Goal: Transaction & Acquisition: Purchase product/service

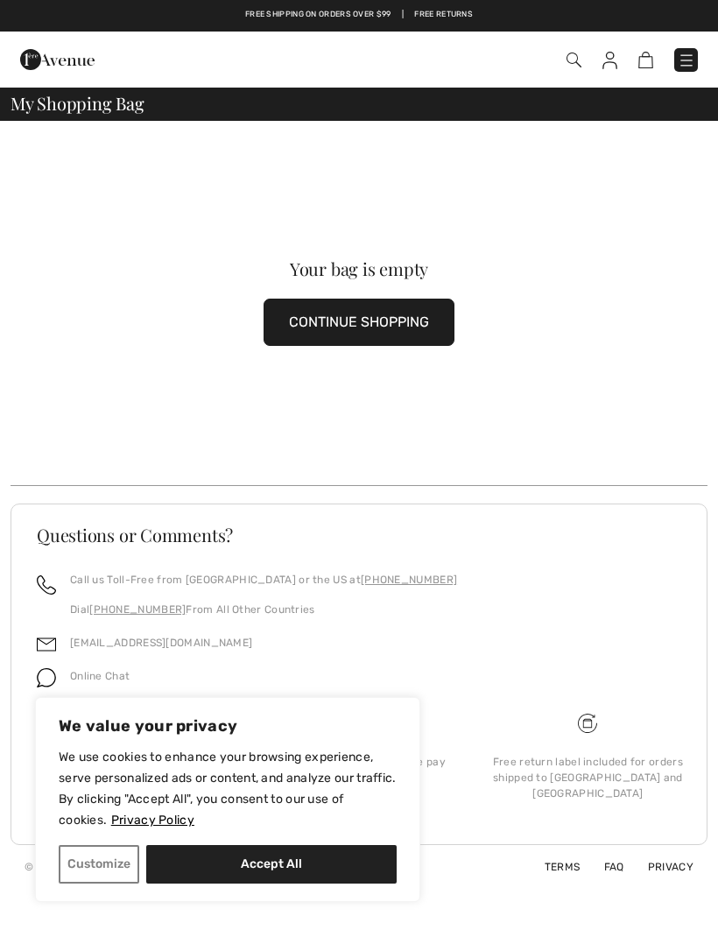
click at [688, 64] on img at bounding box center [686, 61] width 18 height 18
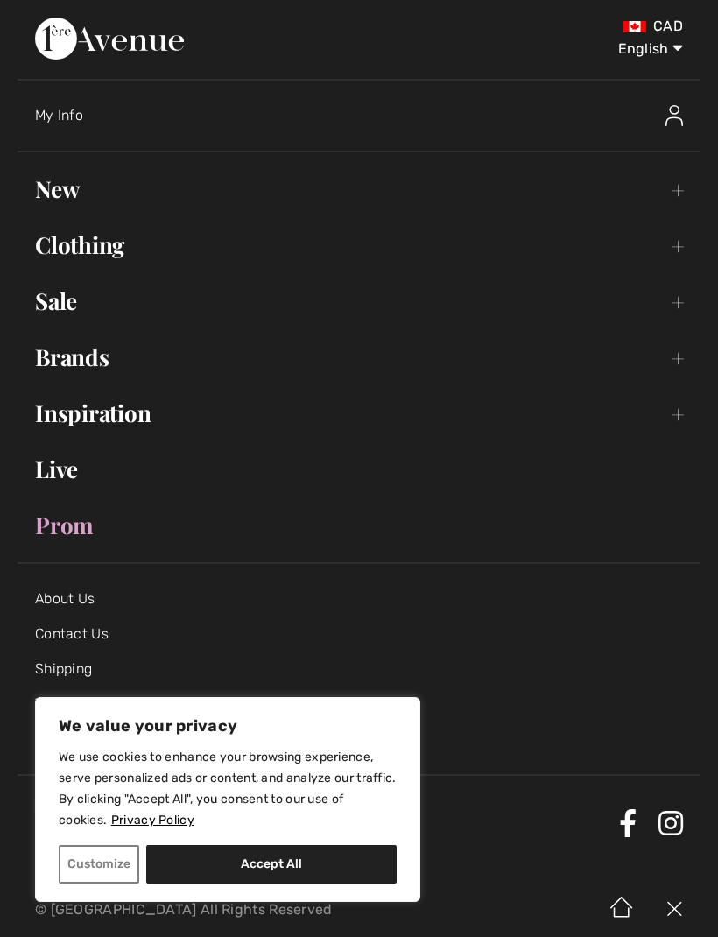
click at [65, 305] on link "Sale Toggle submenu" at bounding box center [359, 301] width 683 height 39
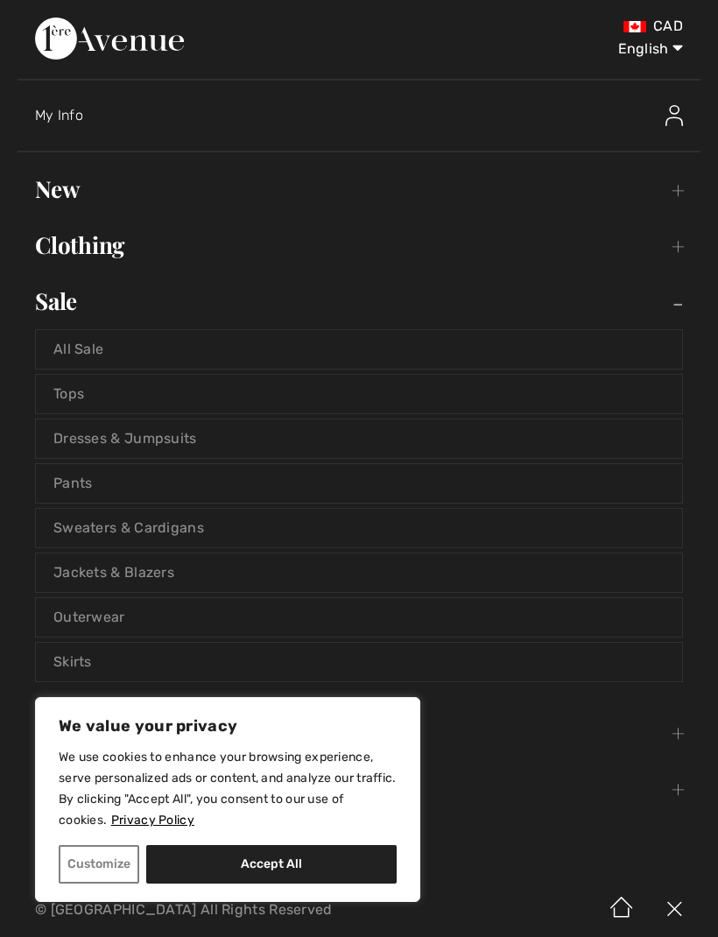
click at [81, 390] on link "Tops" at bounding box center [359, 394] width 646 height 39
click at [112, 393] on link "Tops" at bounding box center [359, 394] width 646 height 39
click at [77, 394] on link "Tops" at bounding box center [359, 394] width 646 height 39
click at [86, 419] on link "Dresses & Jumpsuits" at bounding box center [359, 438] width 646 height 39
click at [88, 396] on link "Tops" at bounding box center [359, 394] width 646 height 39
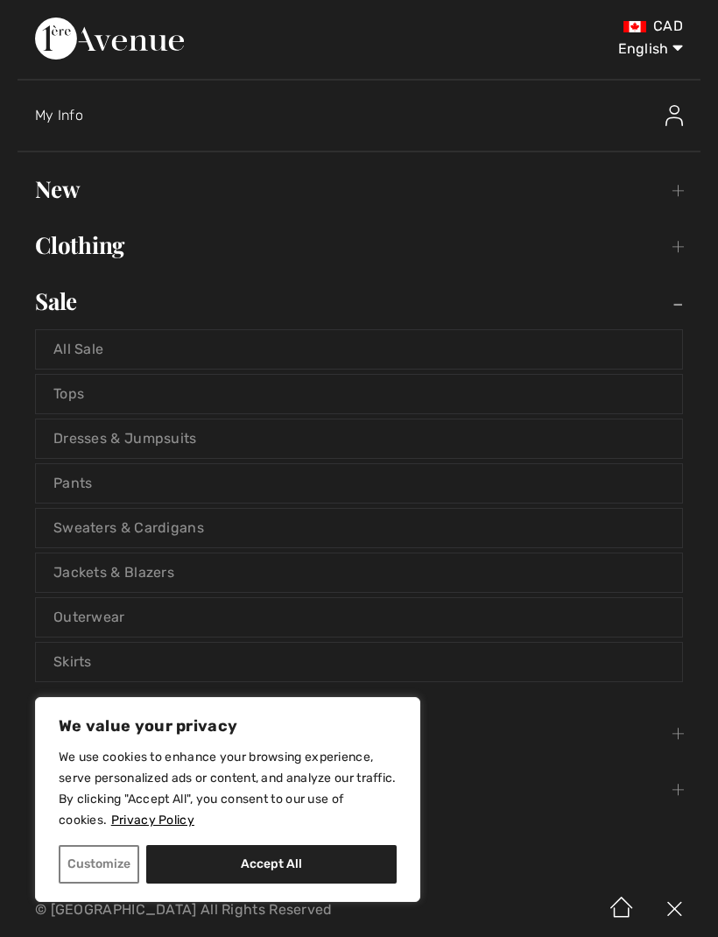
click at [103, 345] on link "All Sale" at bounding box center [359, 349] width 646 height 39
click at [88, 377] on link "Tops" at bounding box center [359, 394] width 646 height 39
click at [168, 541] on link "Sweaters & Cardigans" at bounding box center [359, 528] width 646 height 39
click at [158, 565] on link "Jackets & Blazers" at bounding box center [359, 572] width 646 height 39
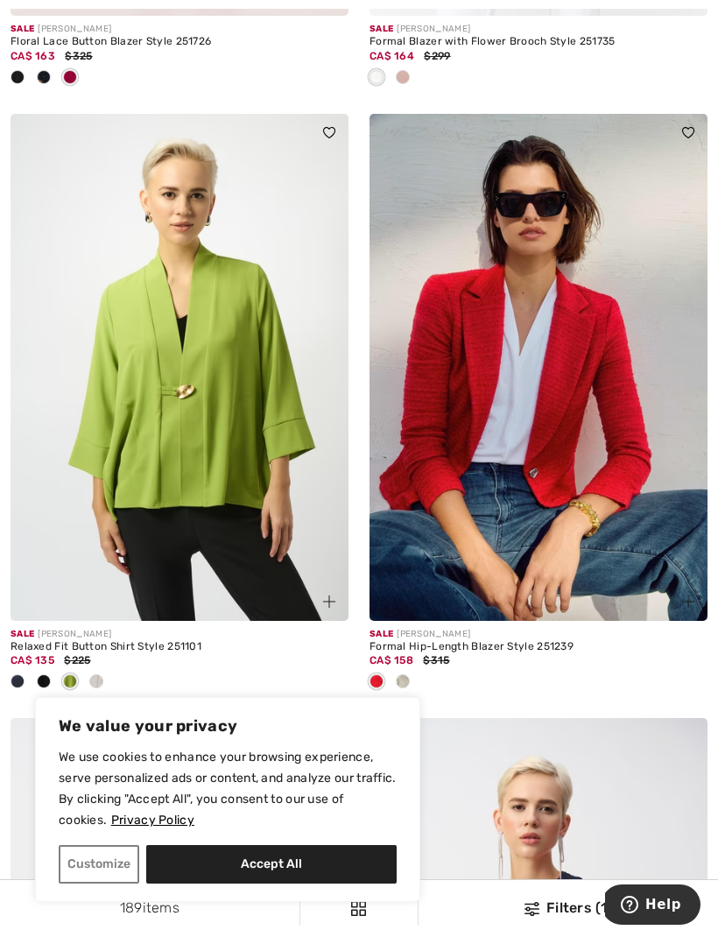
scroll to position [9994, 0]
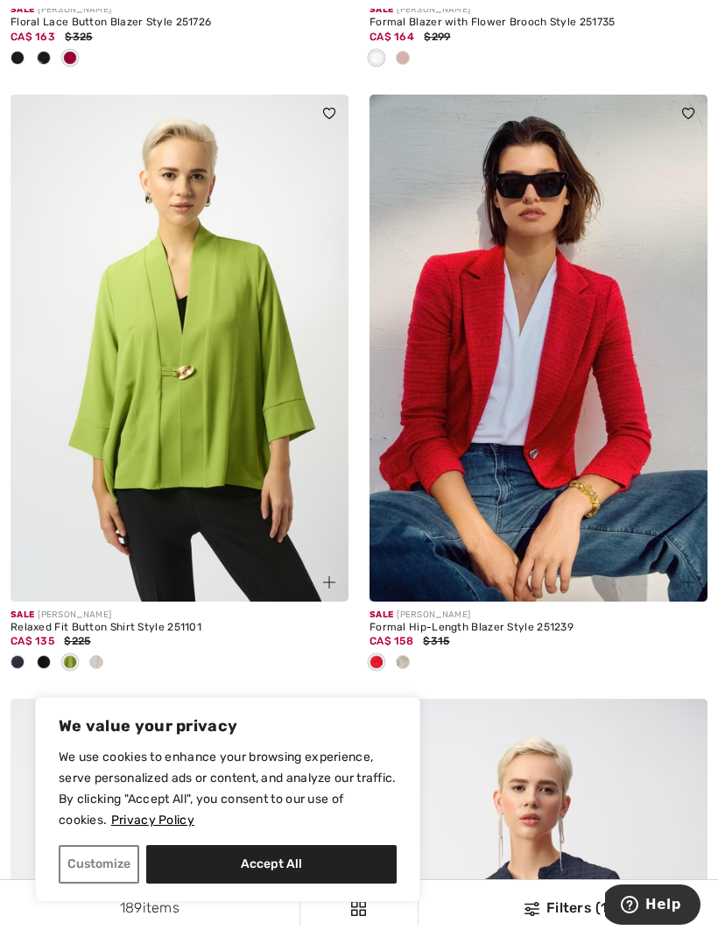
click at [541, 534] on img at bounding box center [538, 348] width 338 height 507
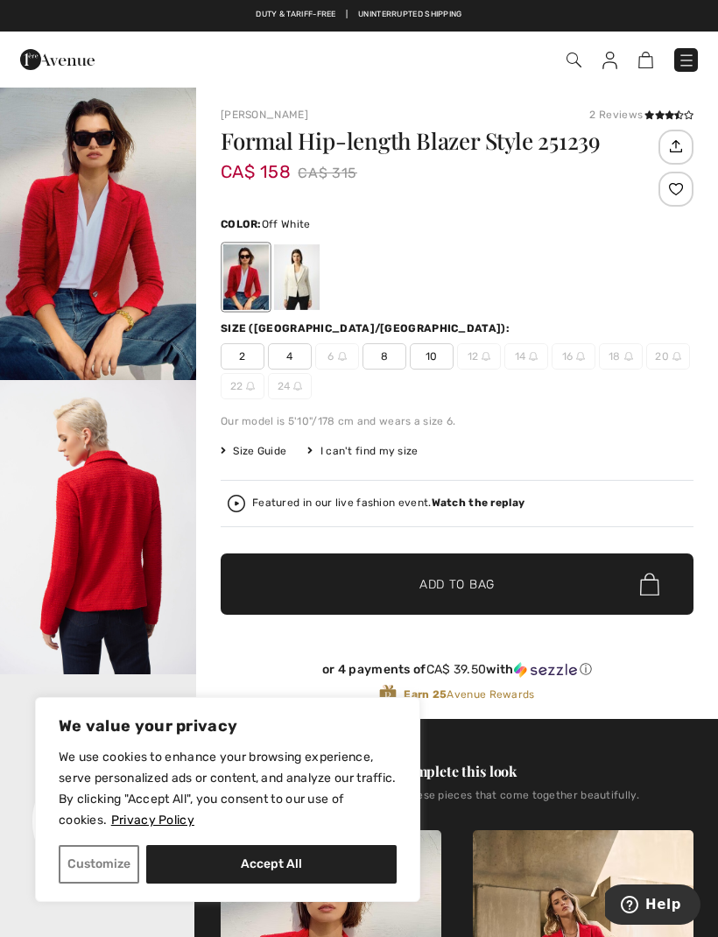
click at [293, 273] on div at bounding box center [297, 277] width 46 height 66
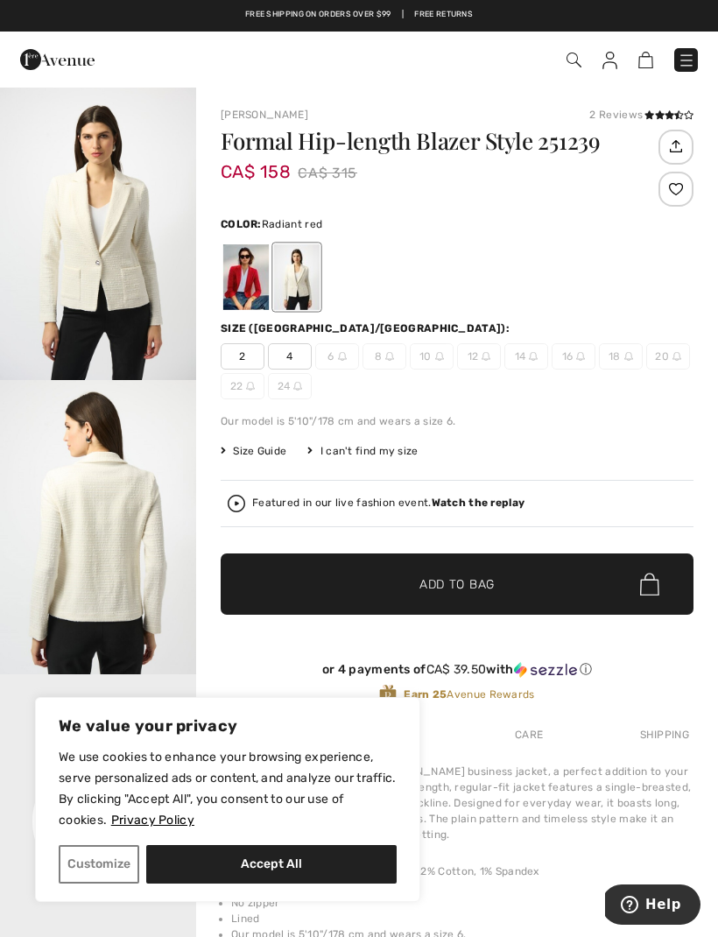
click at [255, 286] on div at bounding box center [246, 277] width 46 height 66
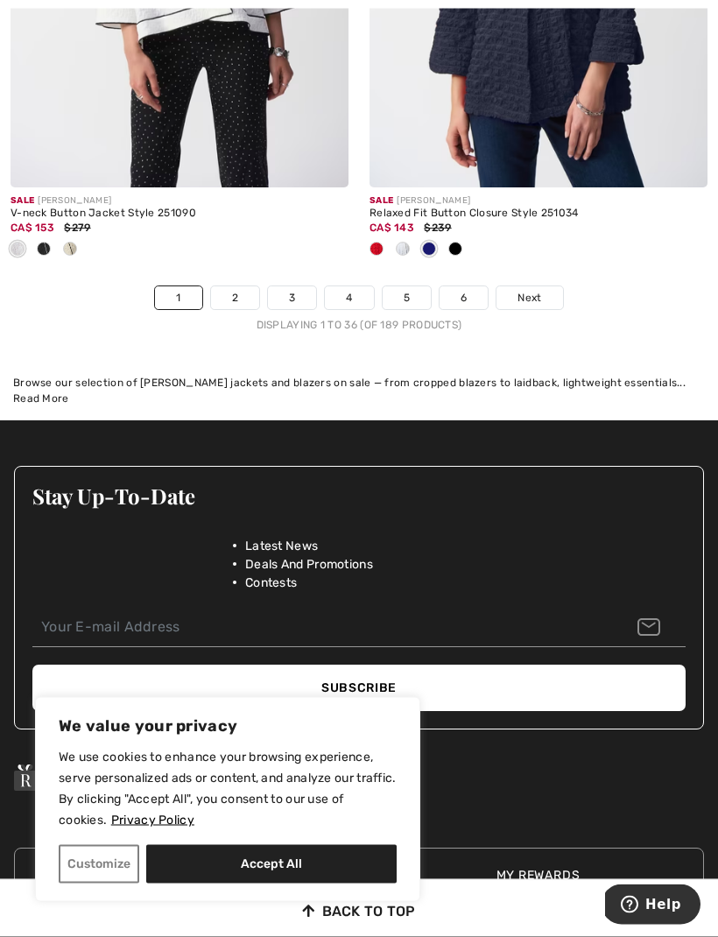
scroll to position [11012, 0]
click at [248, 289] on link "2" at bounding box center [235, 297] width 48 height 23
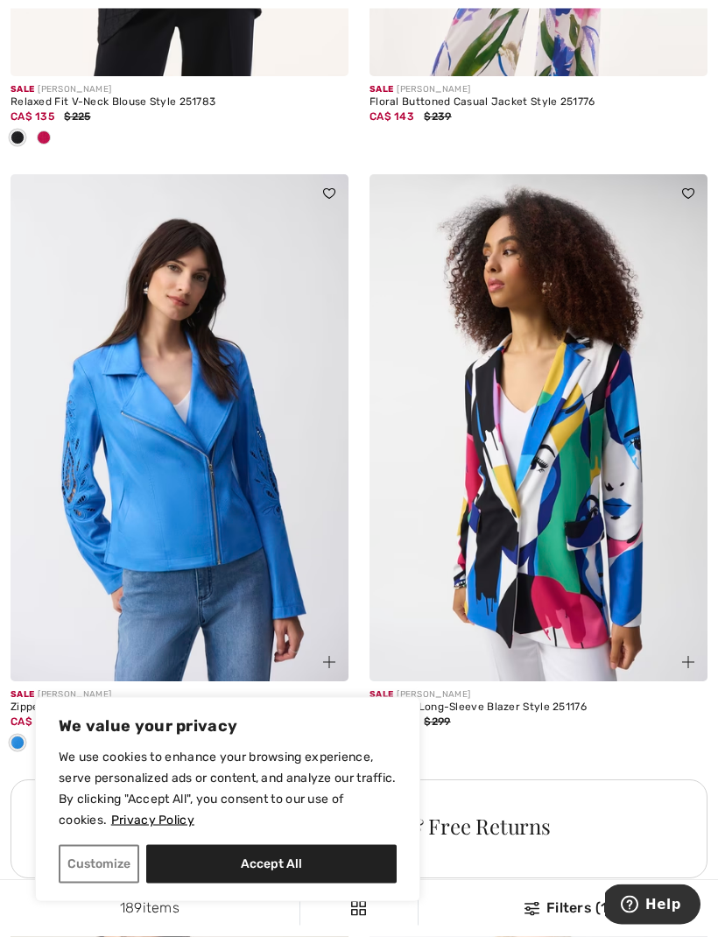
scroll to position [2993, 0]
click at [512, 564] on img at bounding box center [538, 427] width 338 height 507
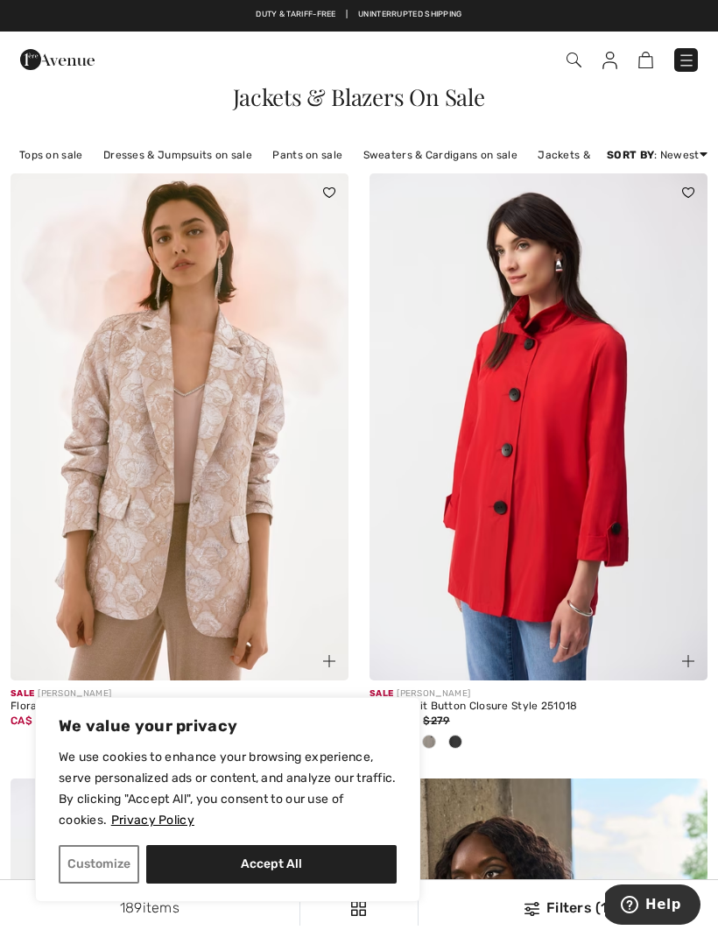
click at [71, 163] on link "Tops on sale" at bounding box center [51, 155] width 81 height 23
click at [451, 164] on link "Sweaters & Cardigans on sale" at bounding box center [440, 155] width 172 height 23
click at [438, 159] on link "Sweaters & Cardigans on sale" at bounding box center [440, 155] width 172 height 23
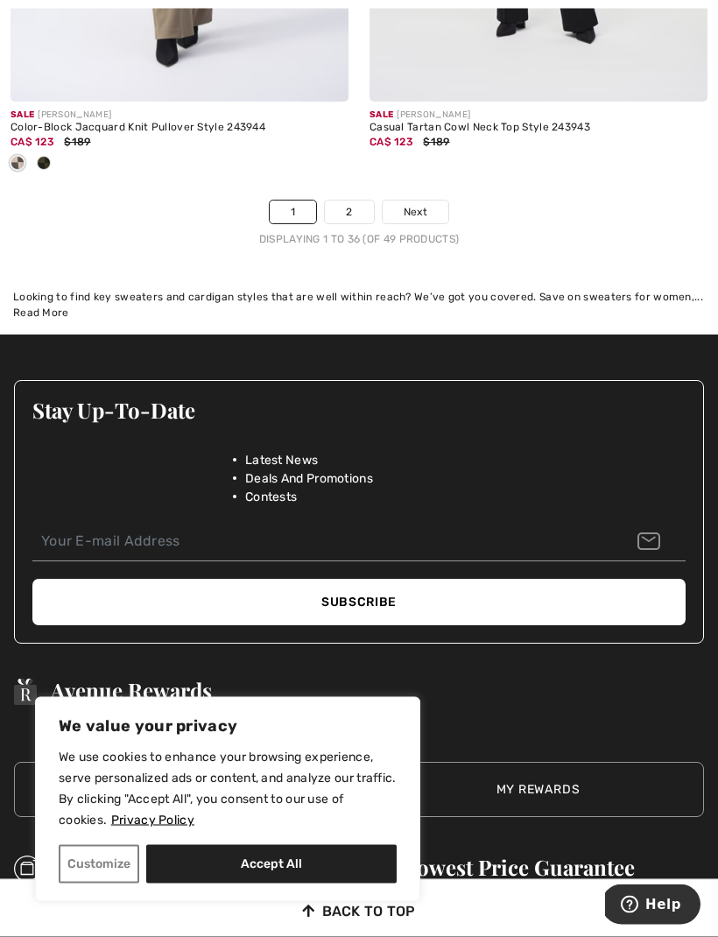
scroll to position [11041, 0]
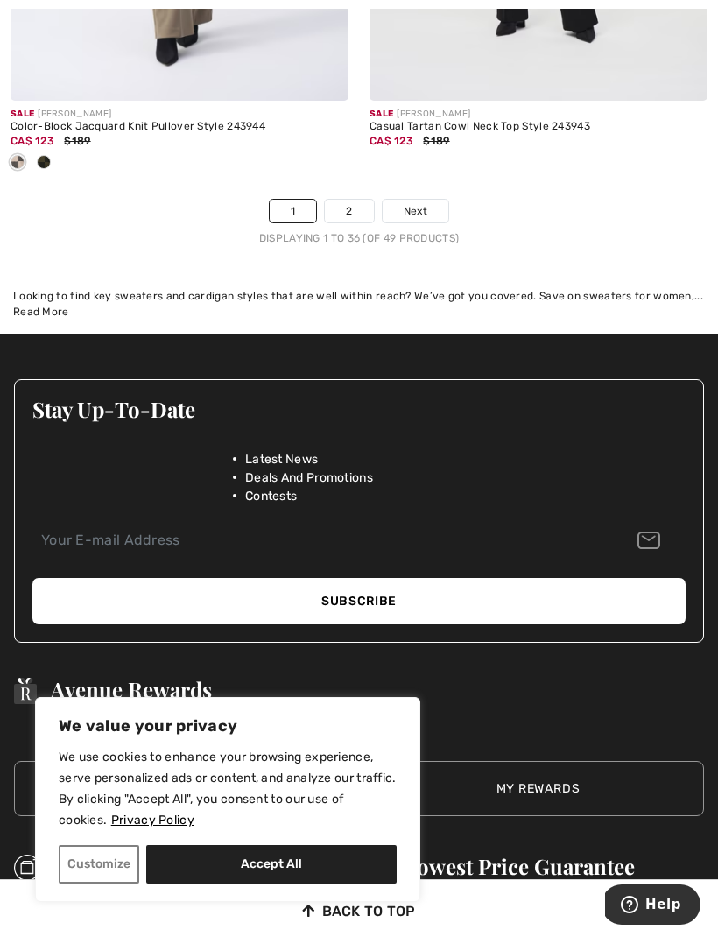
click at [365, 200] on link "2" at bounding box center [349, 211] width 48 height 23
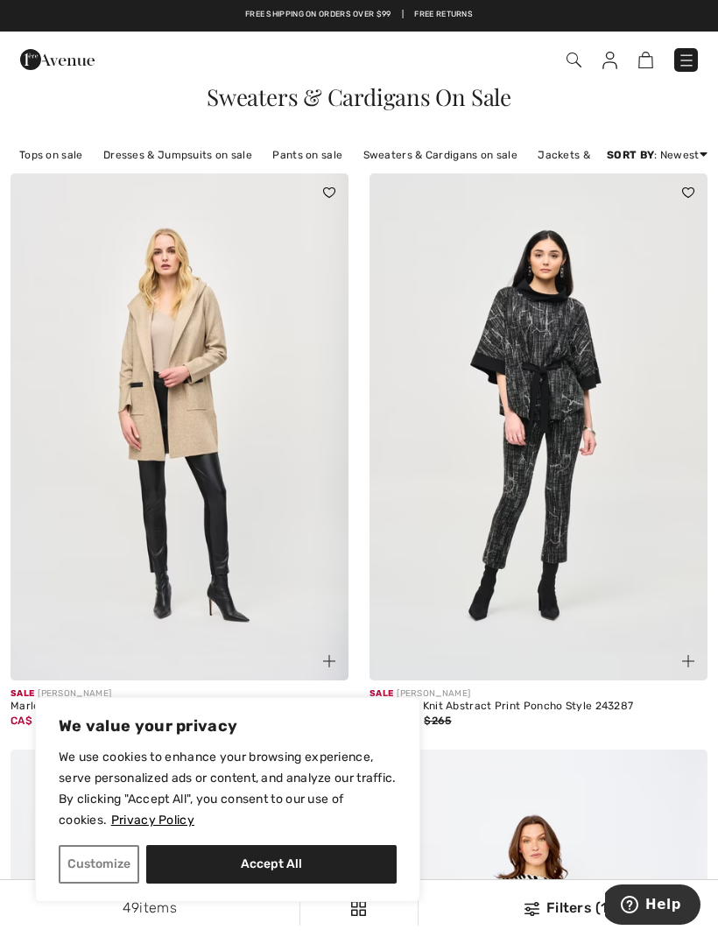
click at [189, 157] on link "Dresses & Jumpsuits on sale" at bounding box center [178, 155] width 166 height 23
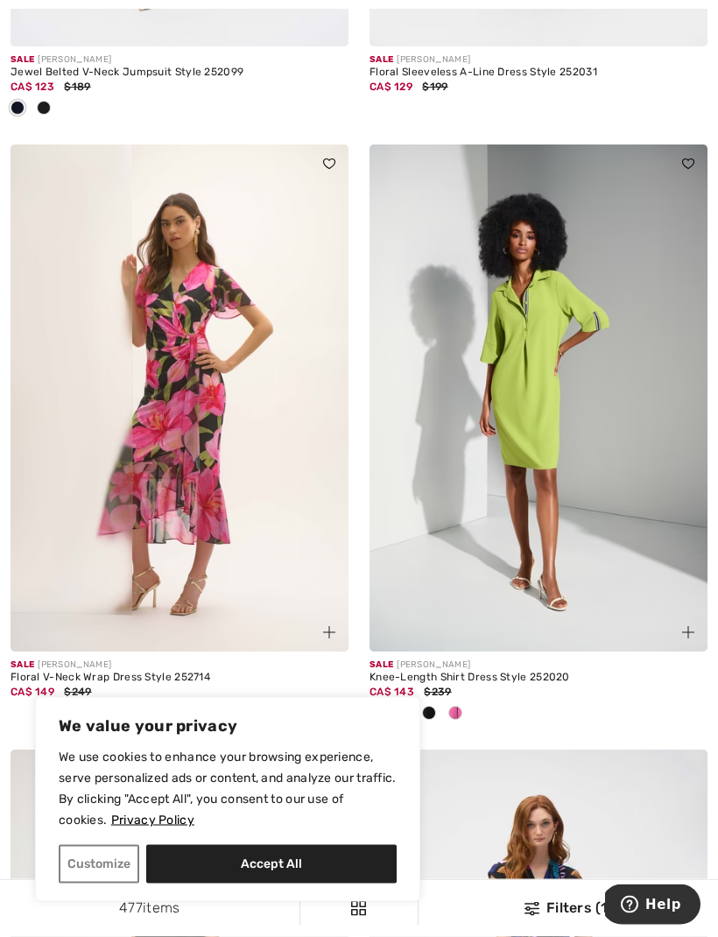
scroll to position [9368, 0]
click at [205, 432] on img at bounding box center [180, 397] width 338 height 507
click at [209, 370] on img at bounding box center [180, 397] width 338 height 507
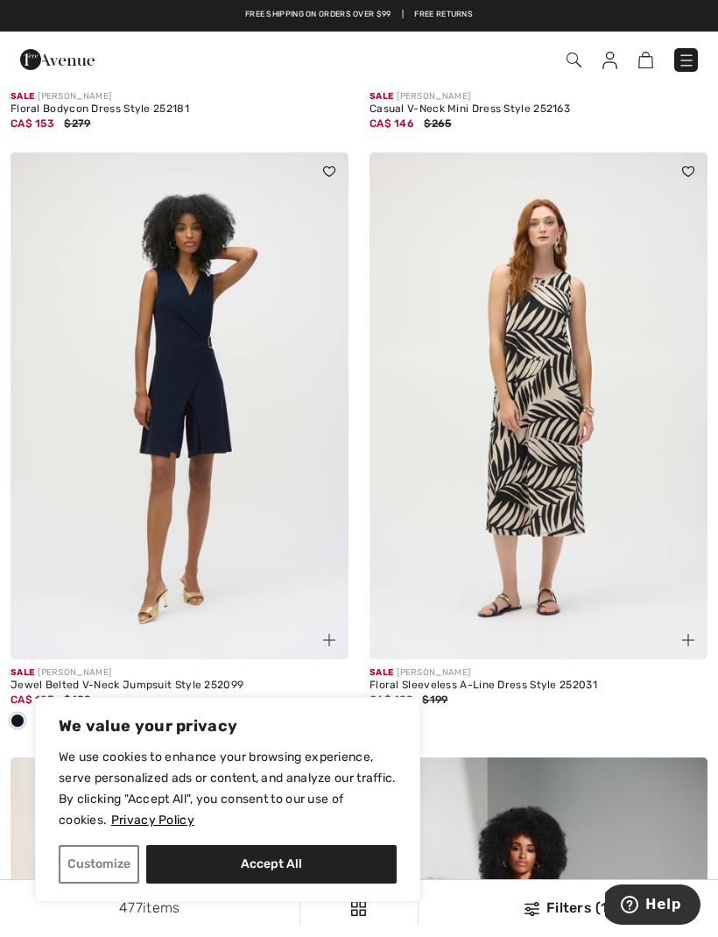
scroll to position [8755, 0]
click at [579, 66] on img at bounding box center [573, 60] width 15 height 15
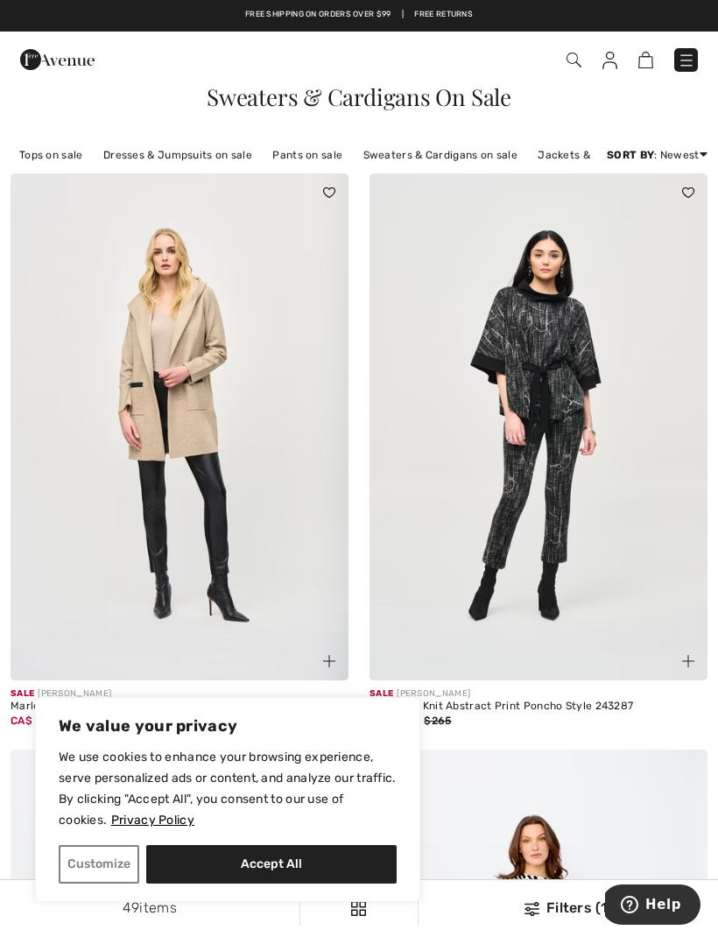
click at [657, 238] on link "Discount: High to Low" at bounding box center [636, 228] width 114 height 26
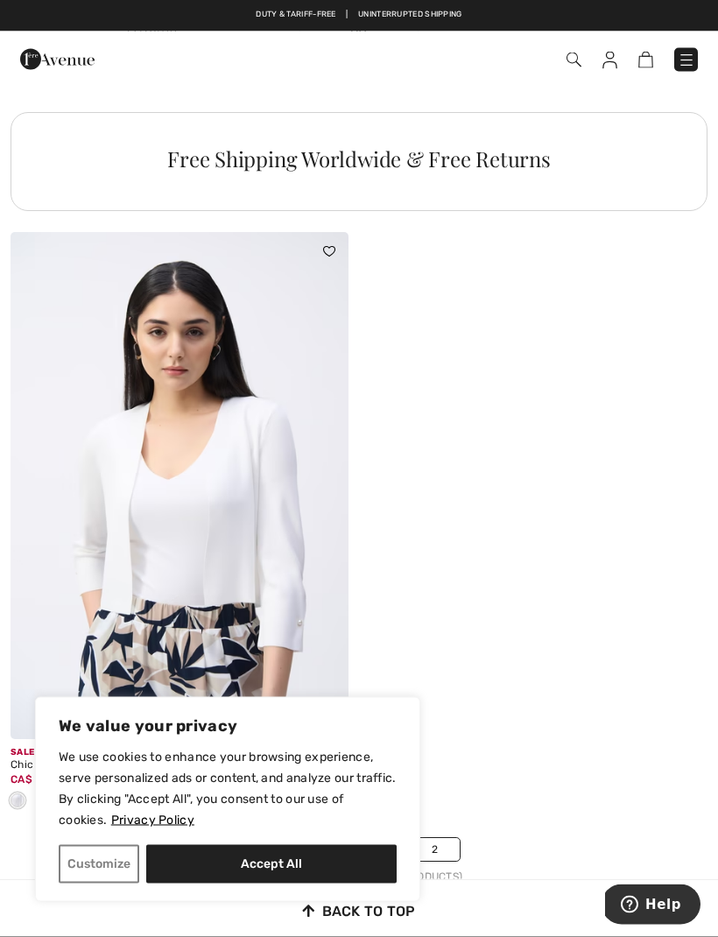
scroll to position [3603, 0]
